Goal: Find contact information: Find contact information

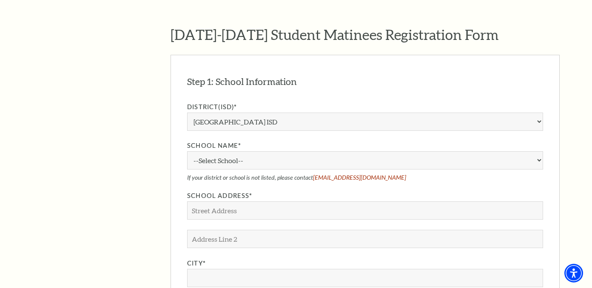
scroll to position [653, 0]
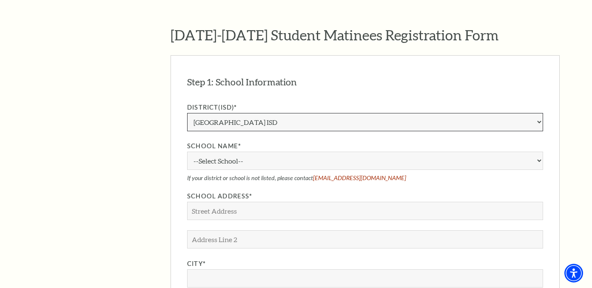
click at [258, 113] on select "Aledo ISD [PERSON_NAME] ISD [PERSON_NAME] ISD Arlington ISD Azle ISD [GEOGRAPHI…" at bounding box center [365, 122] width 356 height 18
click at [187, 113] on select "Aledo ISD [PERSON_NAME] ISD [PERSON_NAME] ISD Arlington ISD Azle ISD [GEOGRAPHI…" at bounding box center [365, 122] width 356 height 18
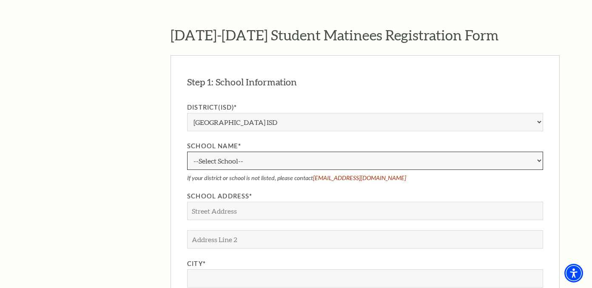
click at [240, 152] on select "--Select School-- [PERSON_NAME][GEOGRAPHIC_DATA] [PERSON_NAME][GEOGRAPHIC_DATA]…" at bounding box center [365, 161] width 356 height 18
click at [324, 174] on link "[EMAIL_ADDRESS][DOMAIN_NAME]" at bounding box center [359, 177] width 93 height 7
drag, startPoint x: 380, startPoint y: 165, endPoint x: 313, endPoint y: 164, distance: 66.8
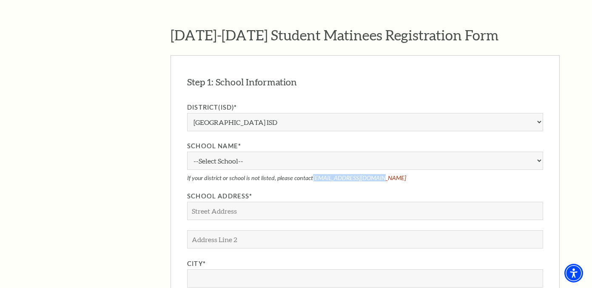
click at [313, 174] on p "If your district or school is not listed, please contact [EMAIL_ADDRESS][DOMAIN…" at bounding box center [365, 177] width 356 height 7
copy link "[EMAIL_ADDRESS][DOMAIN_NAME]"
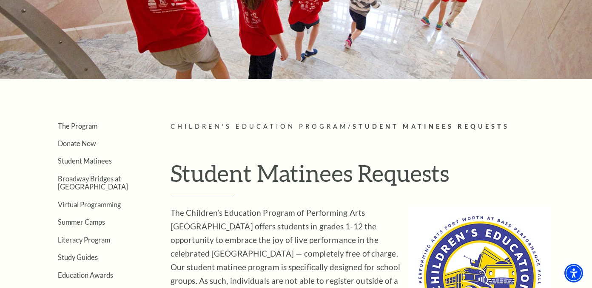
scroll to position [0, 0]
